Goal: Information Seeking & Learning: Compare options

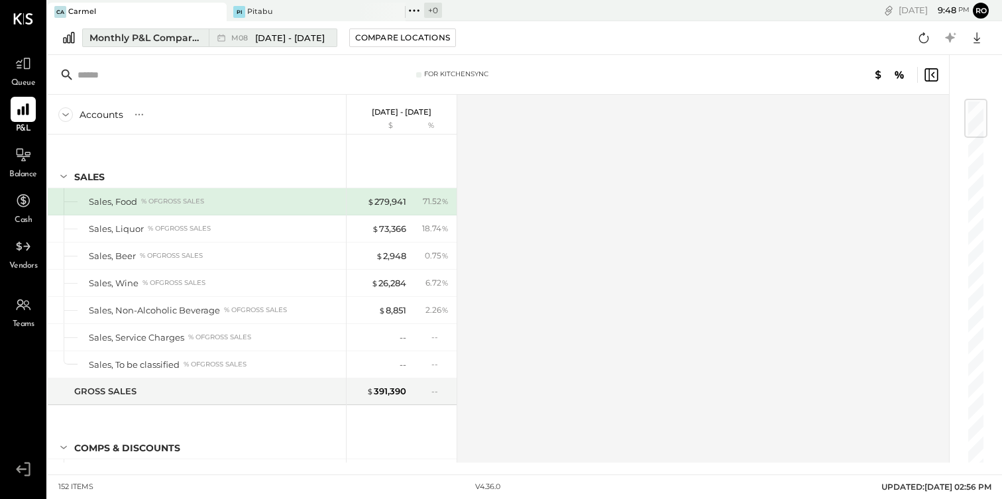
click at [285, 34] on span "[DATE] - [DATE]" at bounding box center [290, 38] width 70 height 13
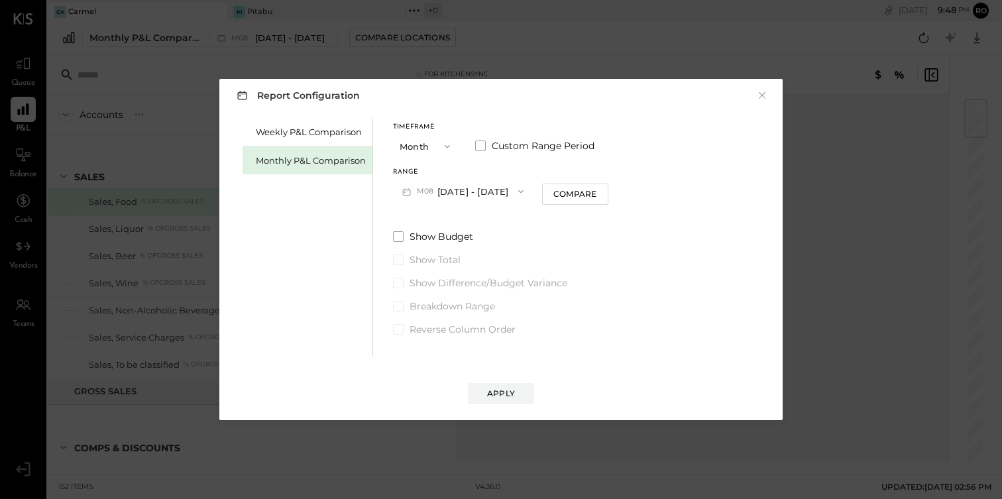
click at [501, 183] on button "M08 [DATE] - [DATE]" at bounding box center [463, 191] width 140 height 25
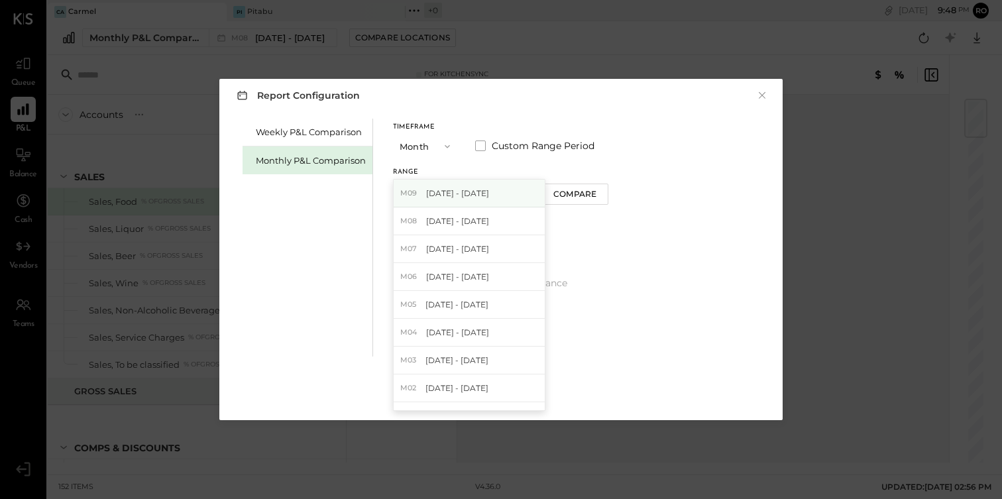
click at [485, 188] on div "M09 [DATE] - [DATE]" at bounding box center [468, 194] width 151 height 28
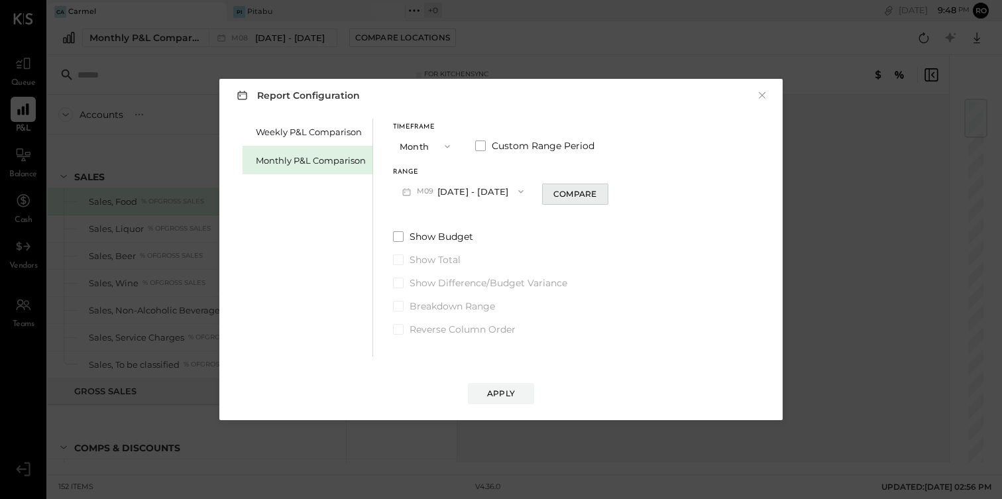
click at [562, 202] on button "Compare" at bounding box center [575, 193] width 66 height 21
click at [501, 388] on div "Apply" at bounding box center [501, 393] width 28 height 11
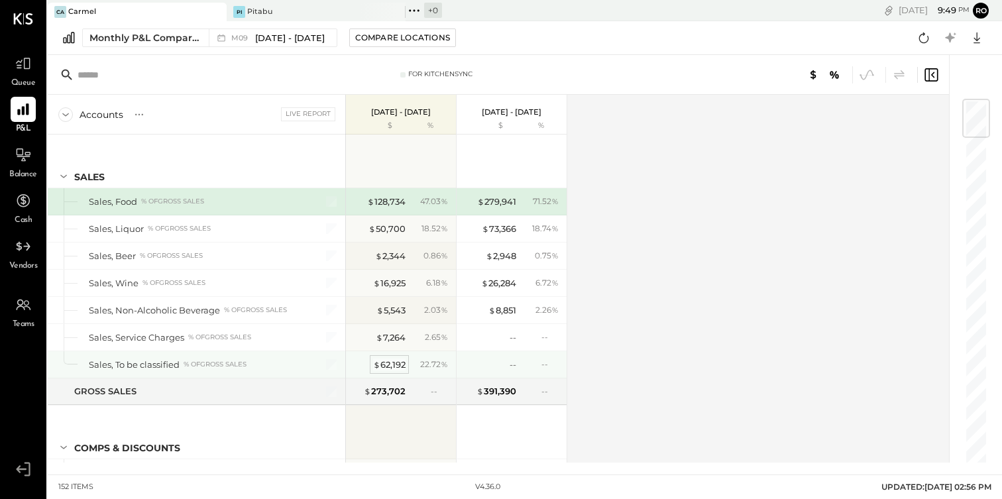
click at [384, 364] on div "$ 62,192" at bounding box center [389, 364] width 32 height 13
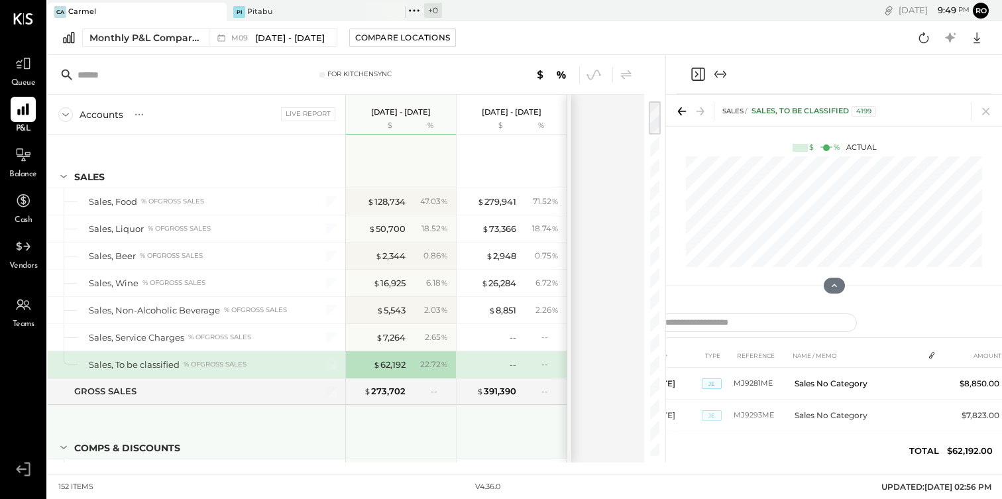
click at [473, 431] on div at bounding box center [512, 429] width 99 height 49
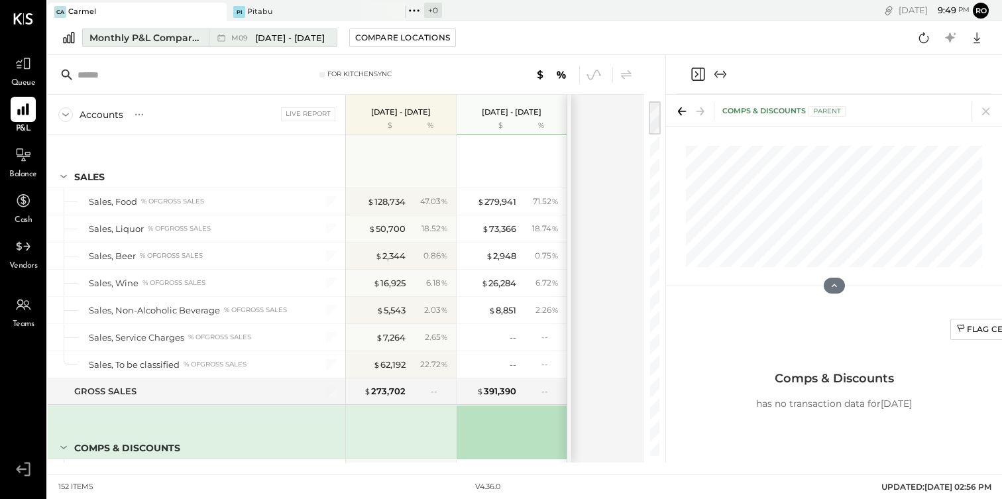
click at [294, 39] on span "[DATE] - [DATE]" at bounding box center [290, 38] width 70 height 13
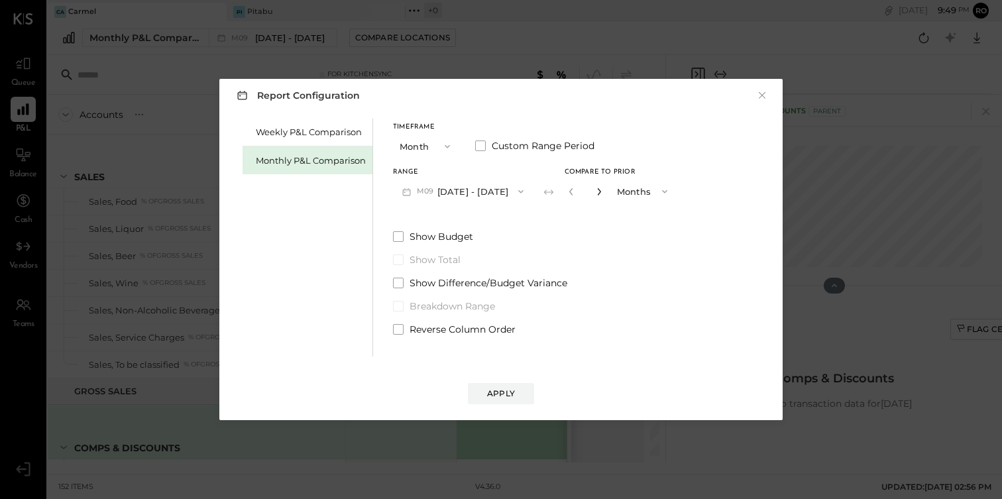
click at [596, 191] on icon "button" at bounding box center [599, 191] width 8 height 8
type input "*"
click at [512, 386] on button "Apply" at bounding box center [501, 393] width 66 height 21
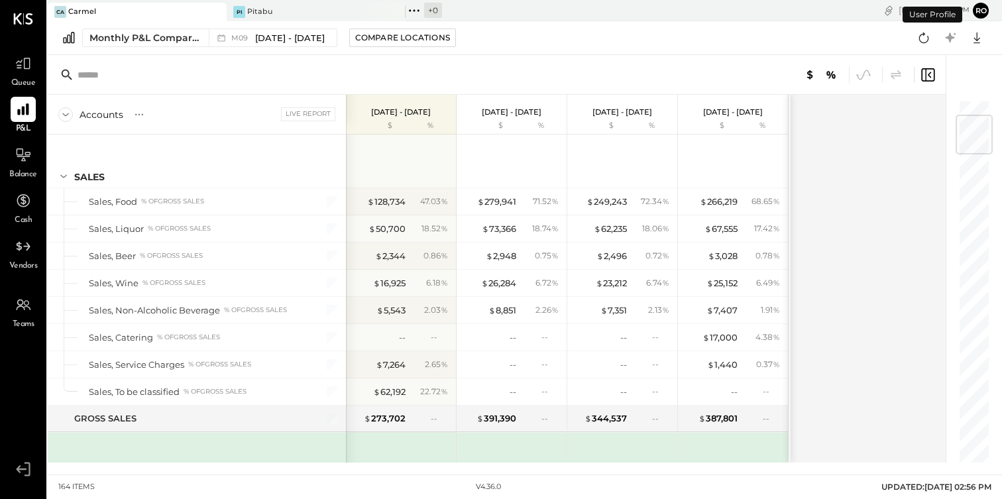
scroll to position [134, 0]
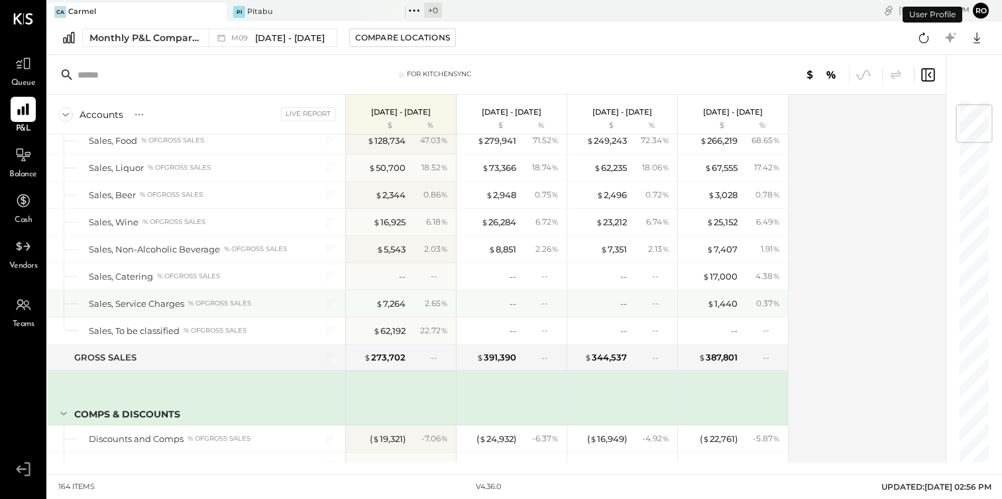
scroll to position [42, 0]
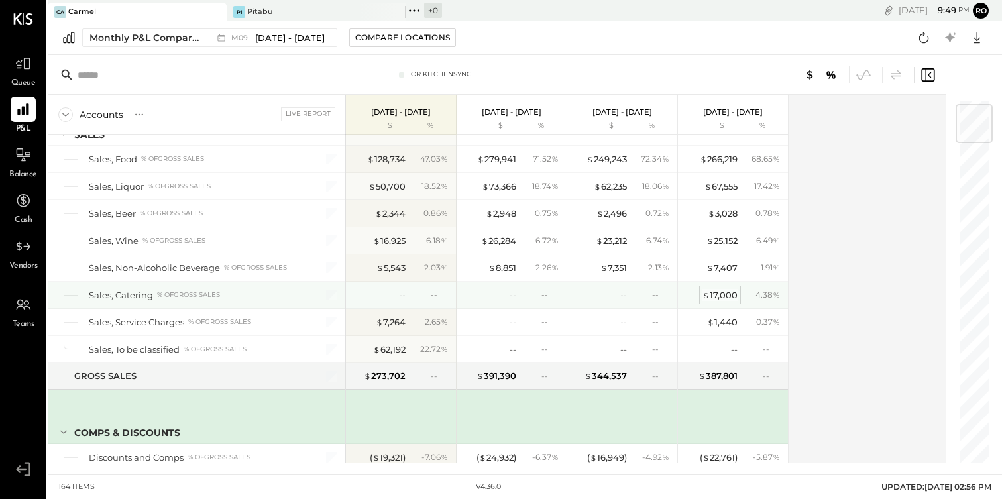
click at [715, 293] on div "$ 17,000" at bounding box center [719, 295] width 35 height 13
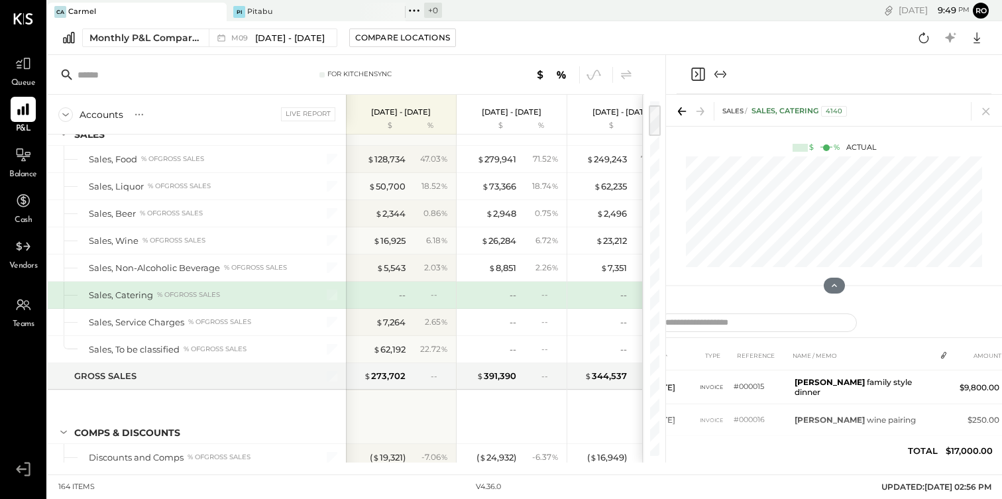
scroll to position [209, 0]
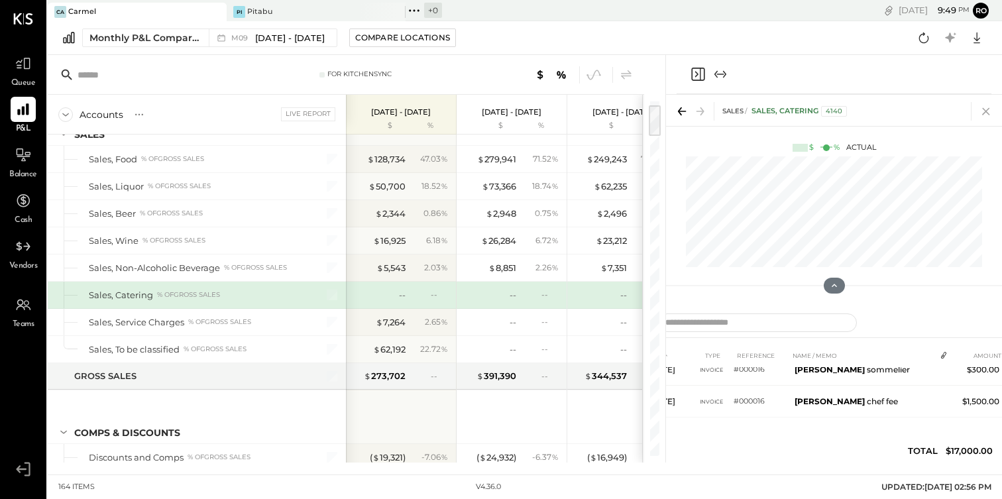
click at [988, 107] on icon at bounding box center [985, 111] width 19 height 19
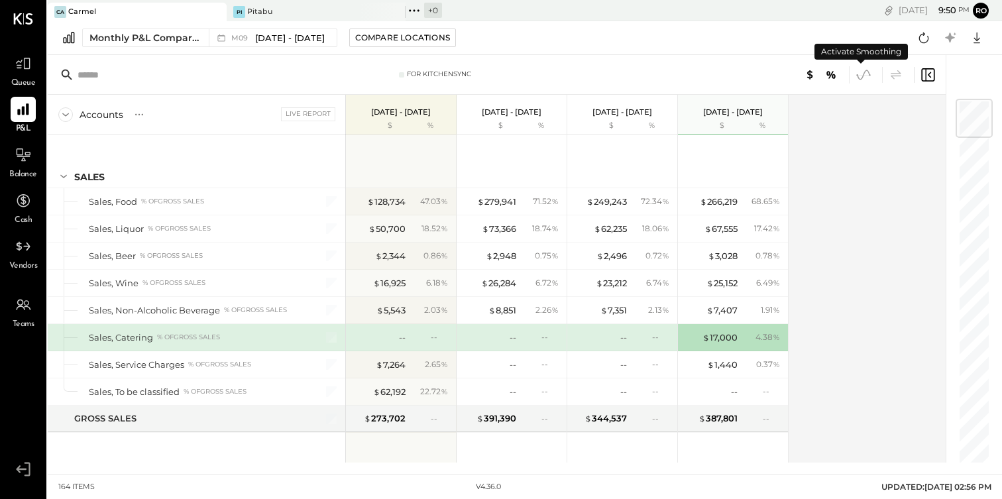
click at [862, 72] on icon at bounding box center [862, 74] width 17 height 17
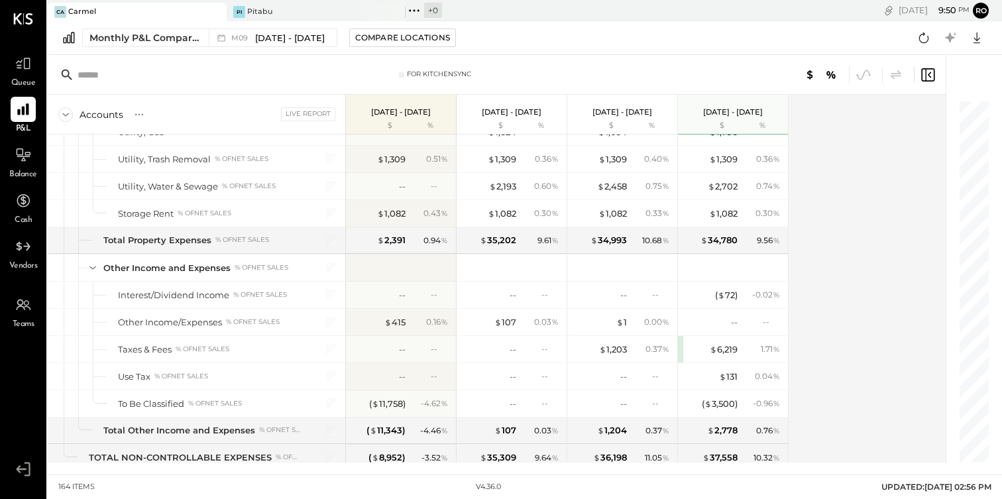
scroll to position [3450, 0]
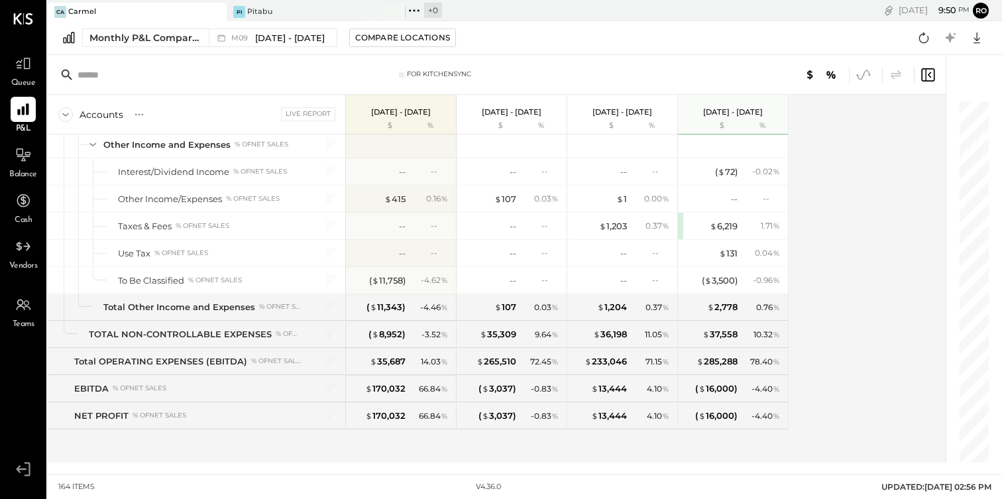
click at [869, 74] on icon at bounding box center [862, 75] width 13 height 10
click at [893, 78] on icon at bounding box center [895, 74] width 11 height 9
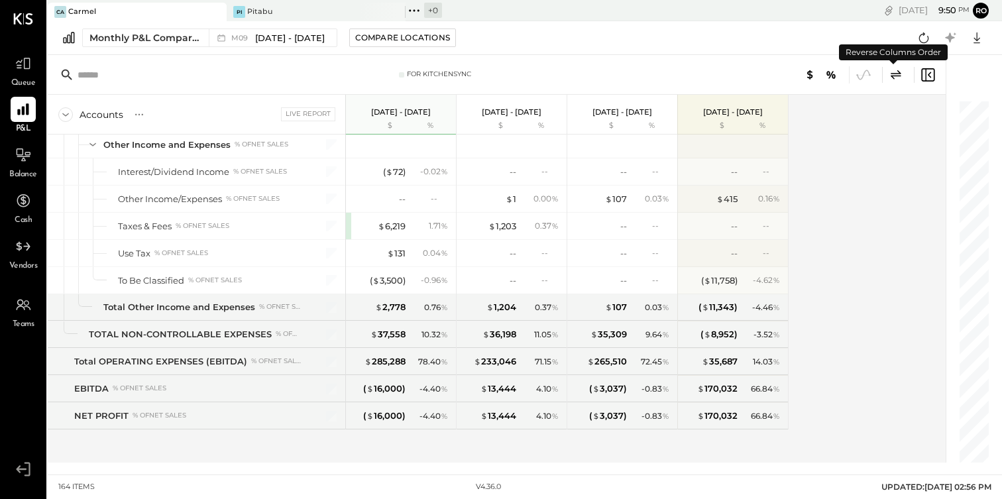
click at [893, 78] on icon at bounding box center [895, 74] width 11 height 9
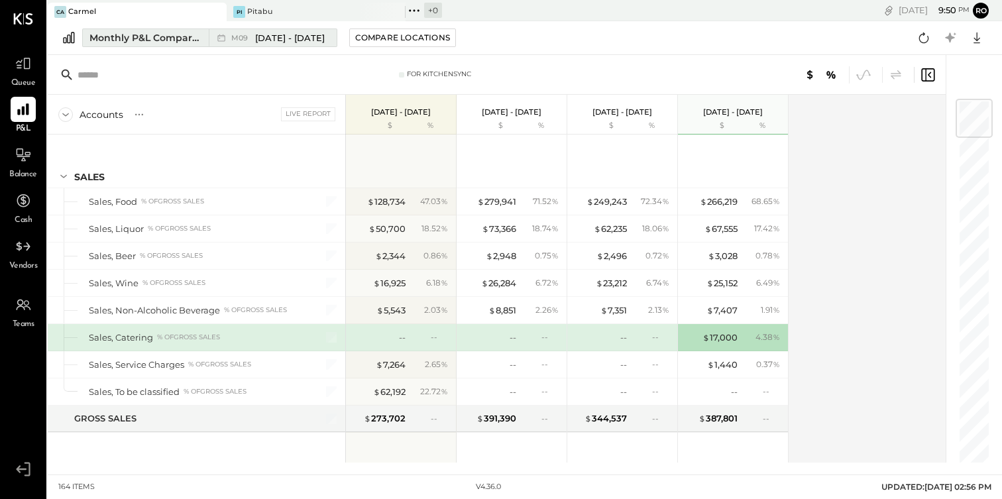
click at [287, 34] on span "[DATE] - [DATE]" at bounding box center [290, 38] width 70 height 13
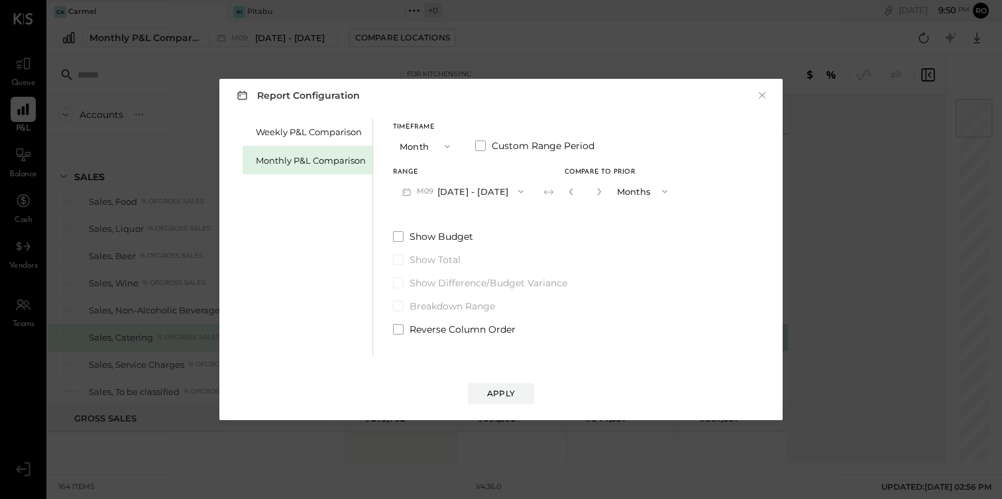
click at [515, 193] on icon "button" at bounding box center [520, 191] width 11 height 11
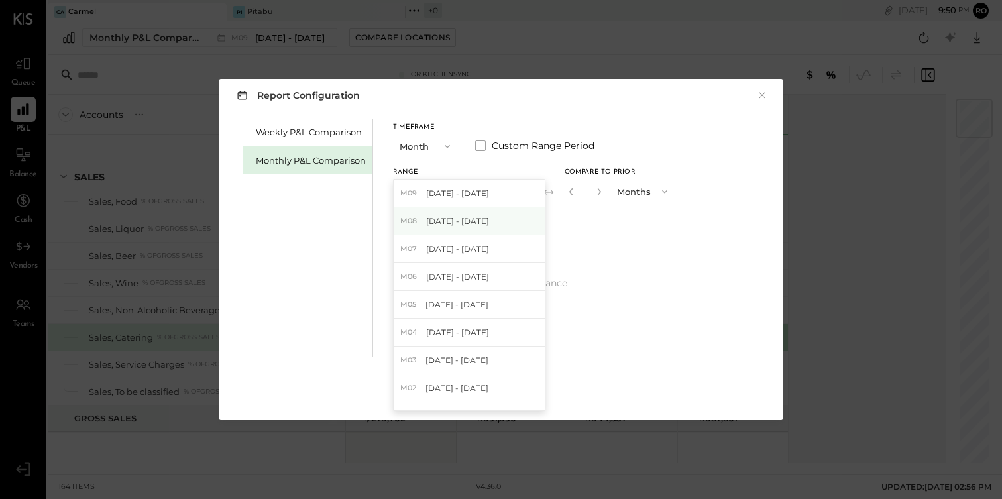
click at [493, 225] on div "M08 [DATE] - [DATE]" at bounding box center [468, 221] width 151 height 28
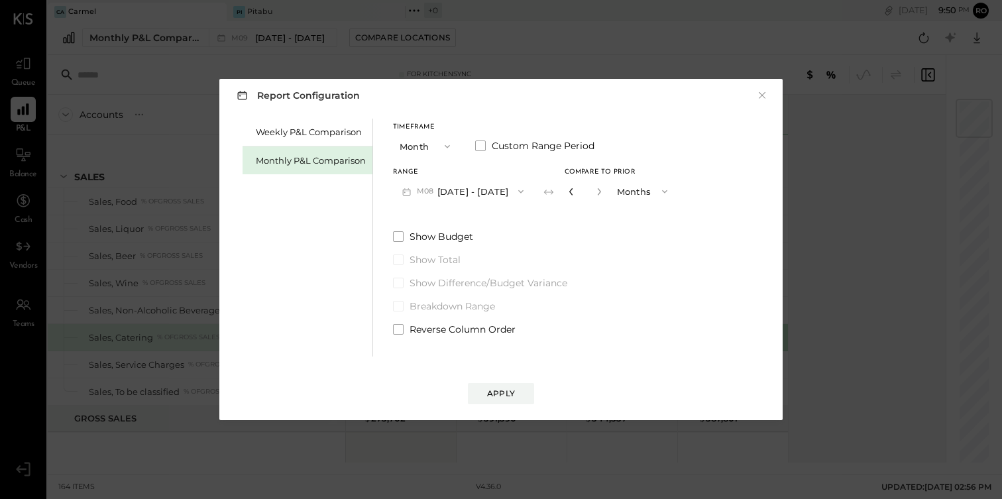
click at [567, 193] on icon "button" at bounding box center [571, 191] width 8 height 8
type input "*"
click at [514, 388] on button "Apply" at bounding box center [501, 393] width 66 height 21
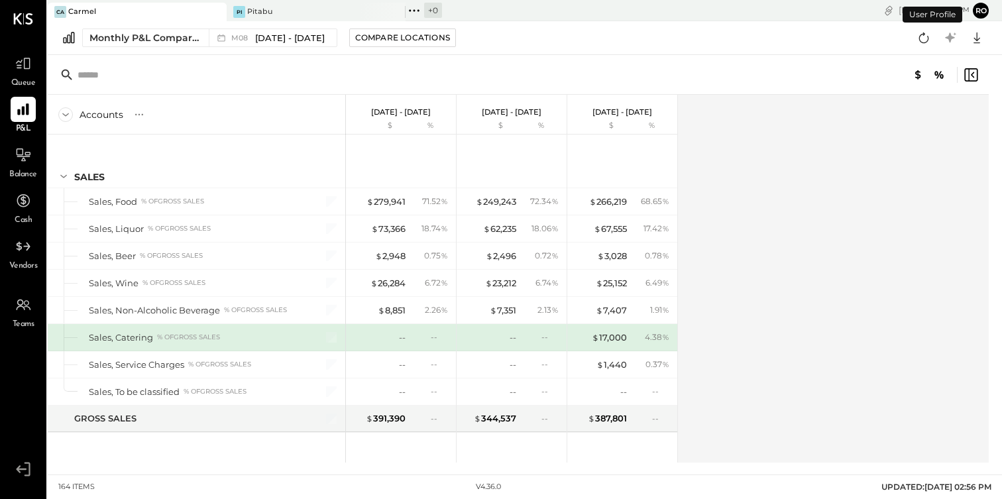
scroll to position [25, 0]
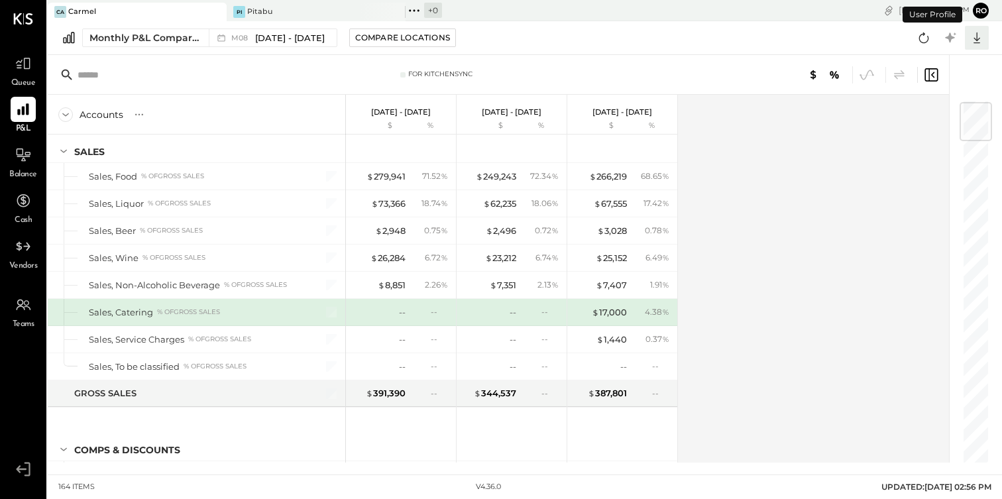
click at [969, 38] on icon at bounding box center [976, 37] width 17 height 17
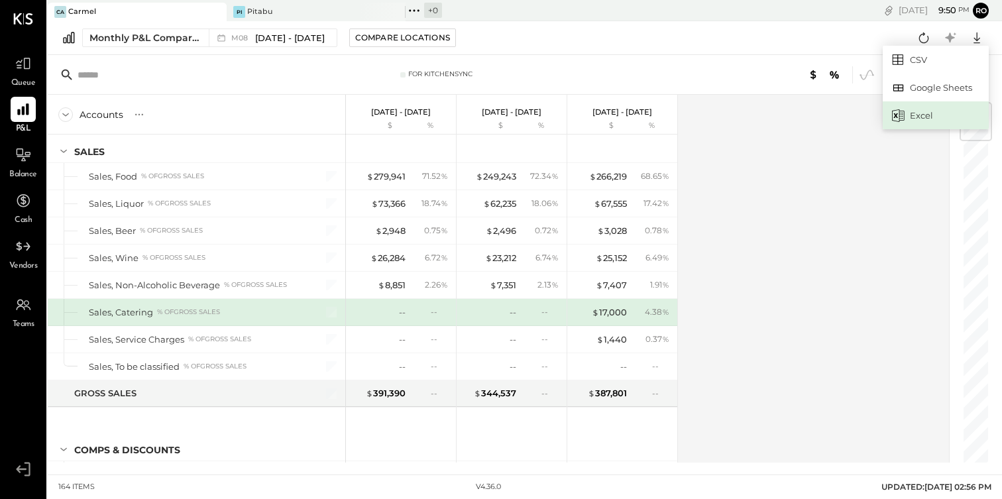
click at [943, 111] on div "Excel" at bounding box center [935, 115] width 106 height 28
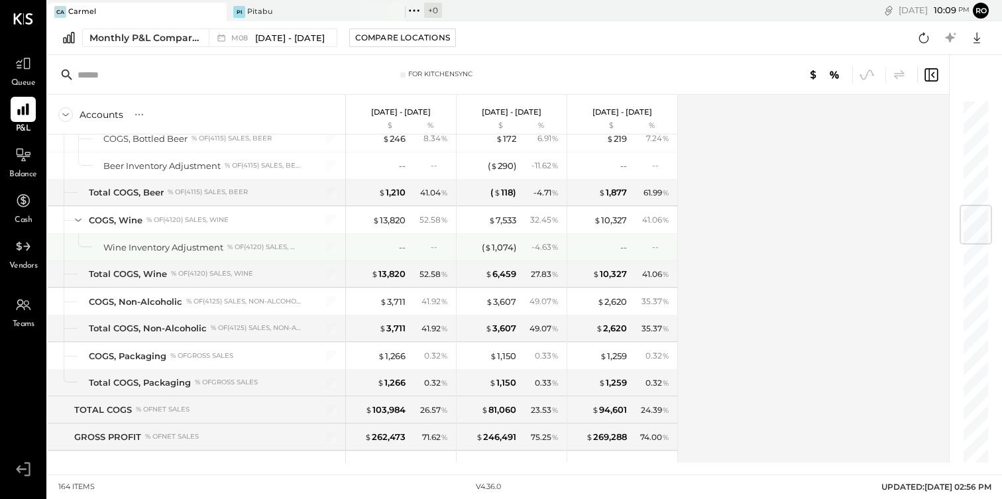
scroll to position [904, 0]
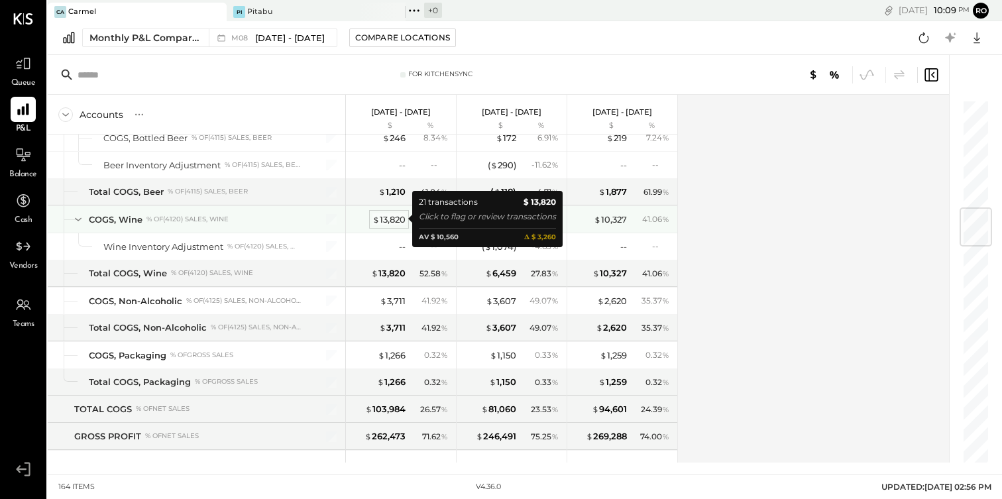
click at [397, 216] on div "$ 13,820" at bounding box center [388, 219] width 33 height 13
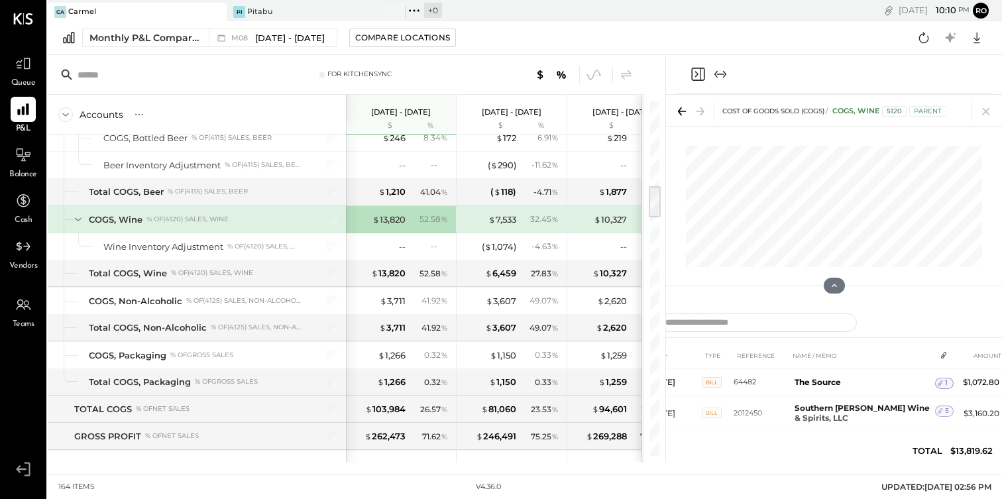
scroll to position [382, 0]
click at [32, 78] on span "Queue" at bounding box center [23, 84] width 25 height 12
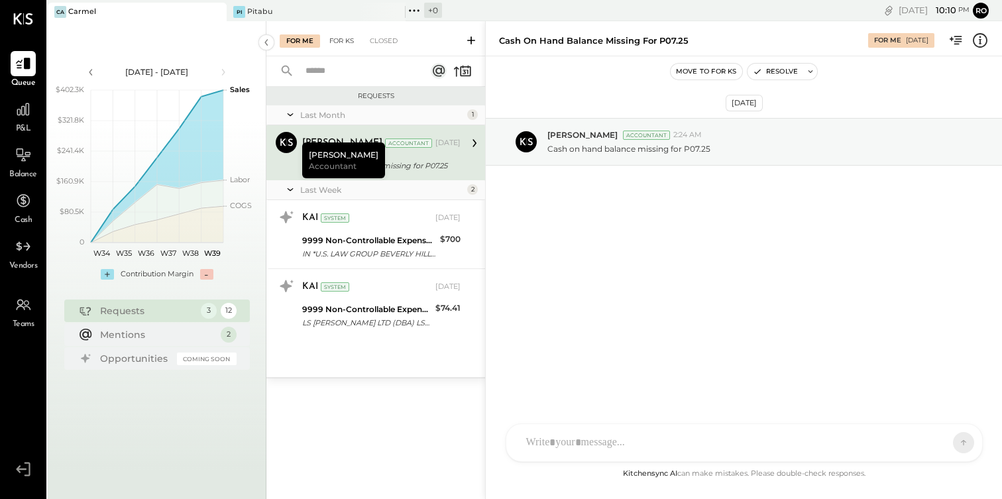
click at [342, 47] on div "For KS" at bounding box center [342, 40] width 38 height 13
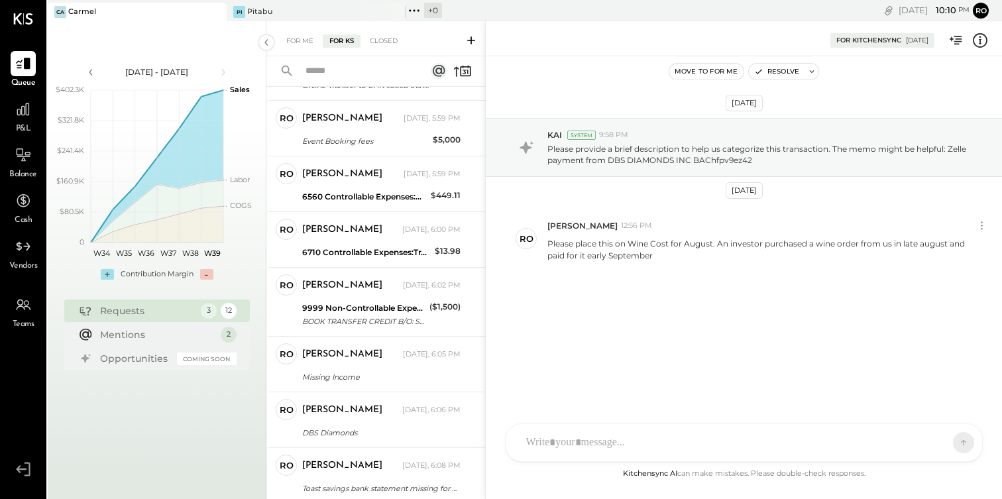
scroll to position [260, 0]
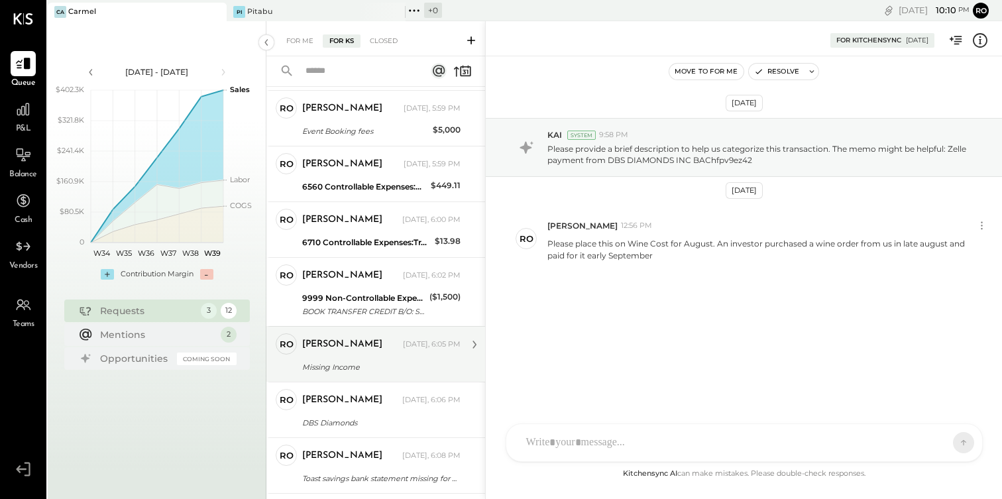
click at [374, 369] on div "Missing Income" at bounding box center [379, 366] width 154 height 13
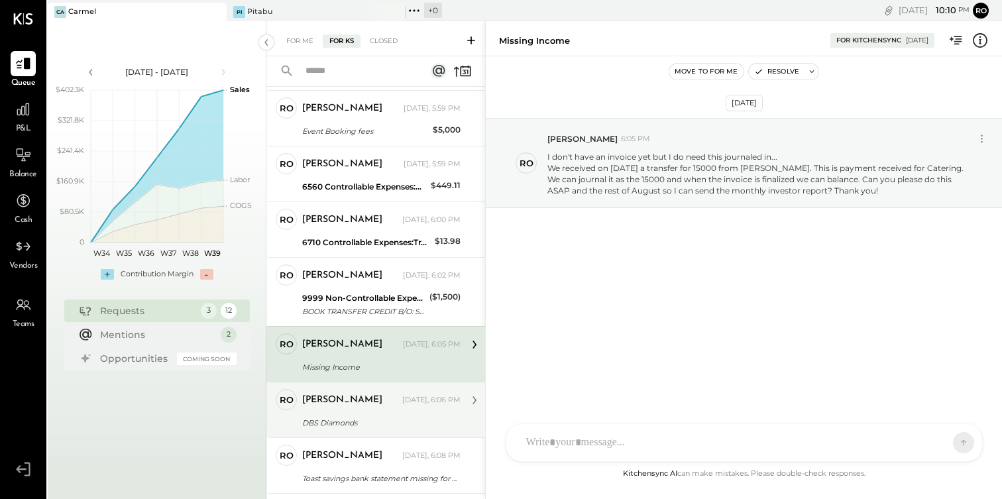
click at [370, 425] on div "DBS Diamonds" at bounding box center [379, 422] width 154 height 13
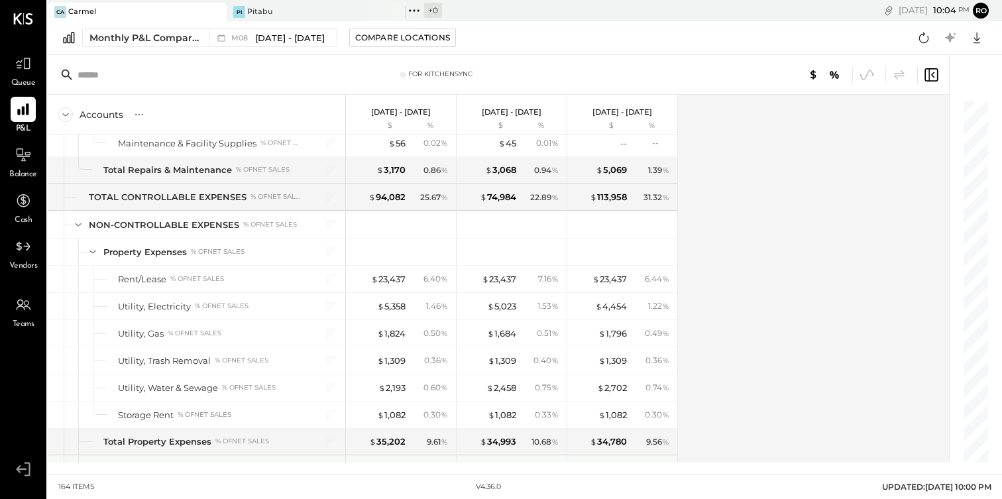
scroll to position [3450, 0]
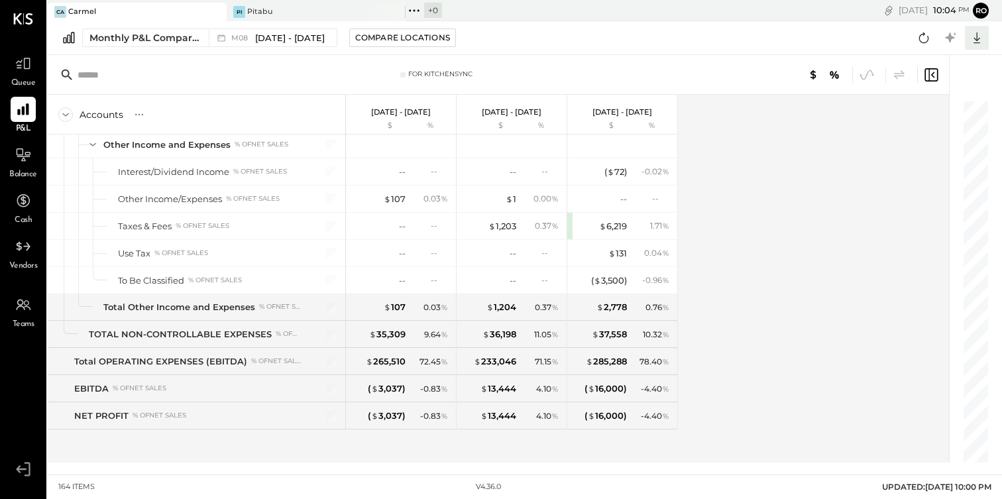
click at [980, 37] on icon at bounding box center [976, 37] width 17 height 17
click at [935, 115] on div "Excel" at bounding box center [935, 115] width 106 height 28
